Goal: Task Accomplishment & Management: Use online tool/utility

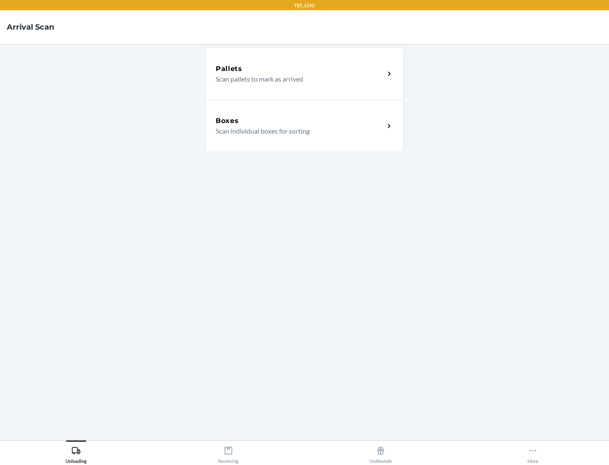
click at [300, 121] on div "Boxes" at bounding box center [300, 121] width 169 height 10
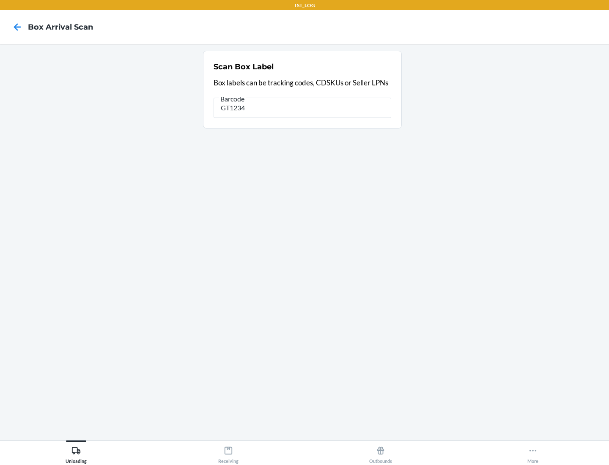
type input "GT1234"
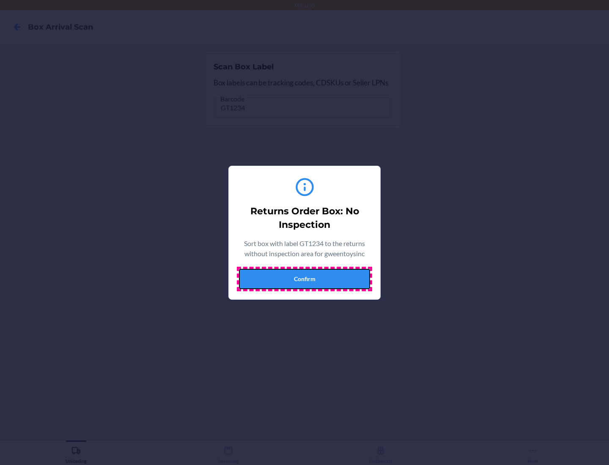
click at [304, 279] on button "Confirm" at bounding box center [304, 279] width 131 height 20
